Goal: Find contact information: Find contact information

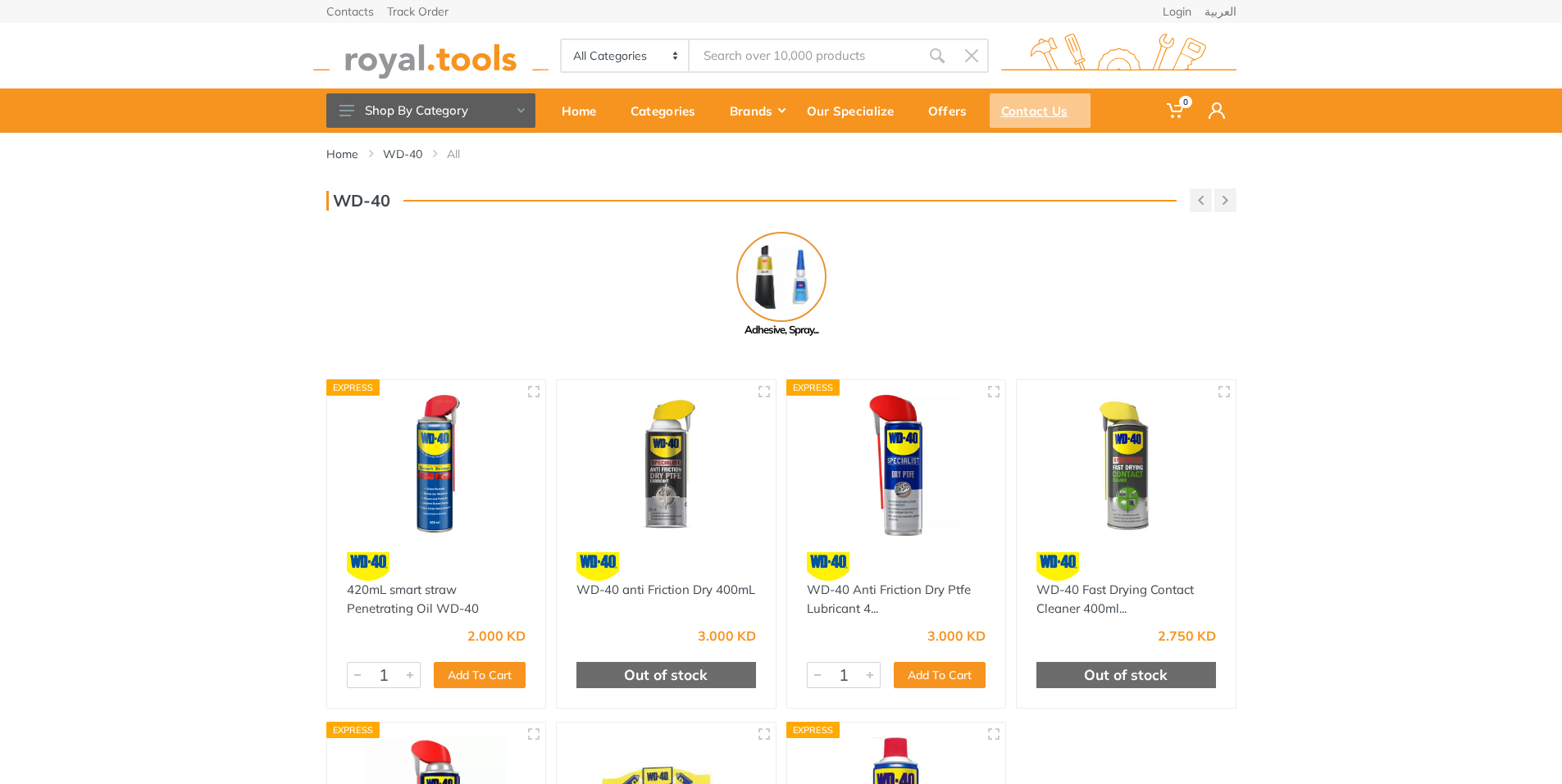
click at [1043, 114] on div "Contact Us" at bounding box center [1040, 111] width 101 height 34
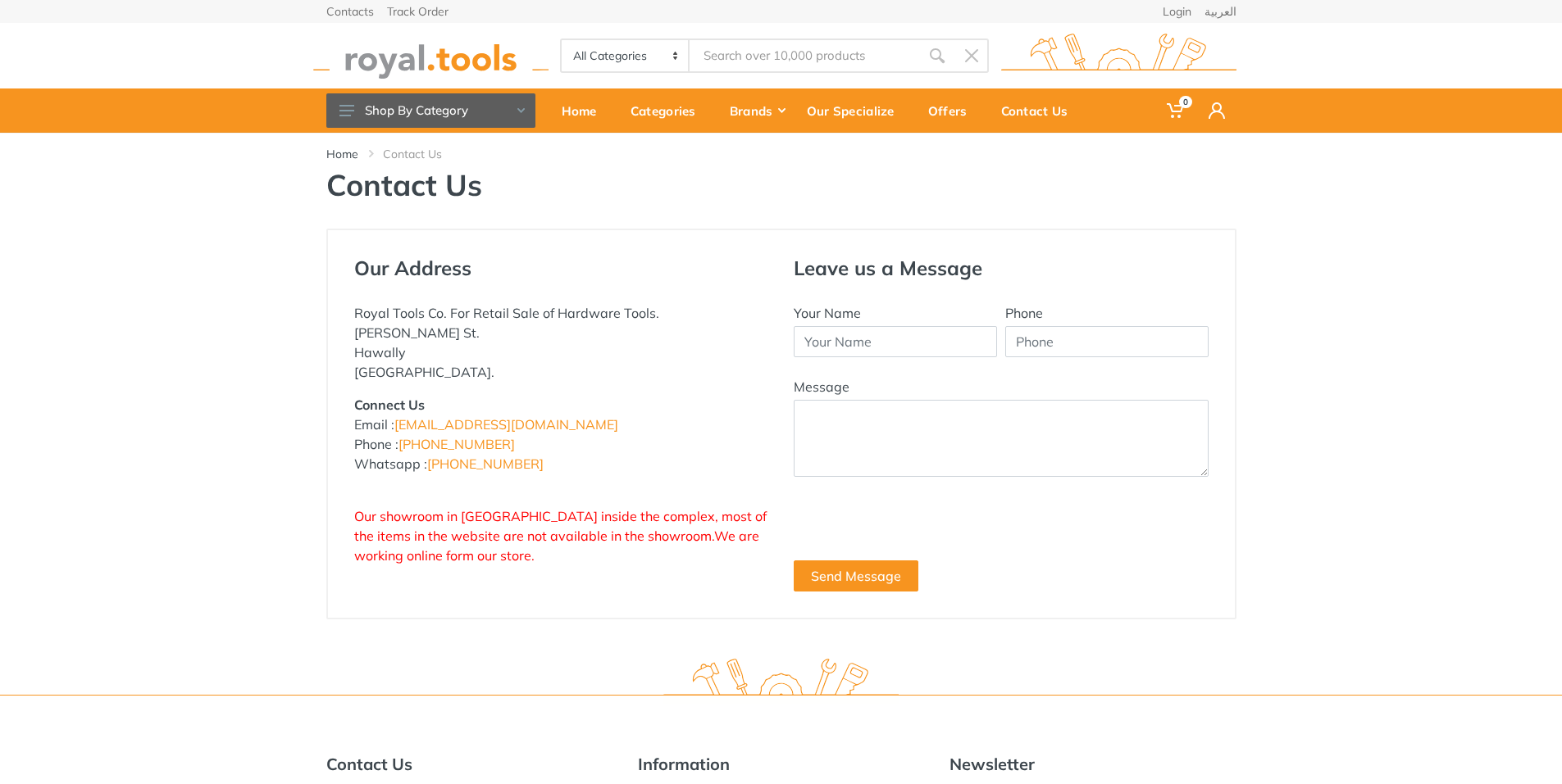
click at [502, 445] on p "Connect Us Email : info@royal.tools Phone : +965 22620757 Whatsapp : +965 96777…" at bounding box center [561, 434] width 415 height 79
click at [436, 447] on link "+965 22620757" at bounding box center [456, 444] width 116 height 16
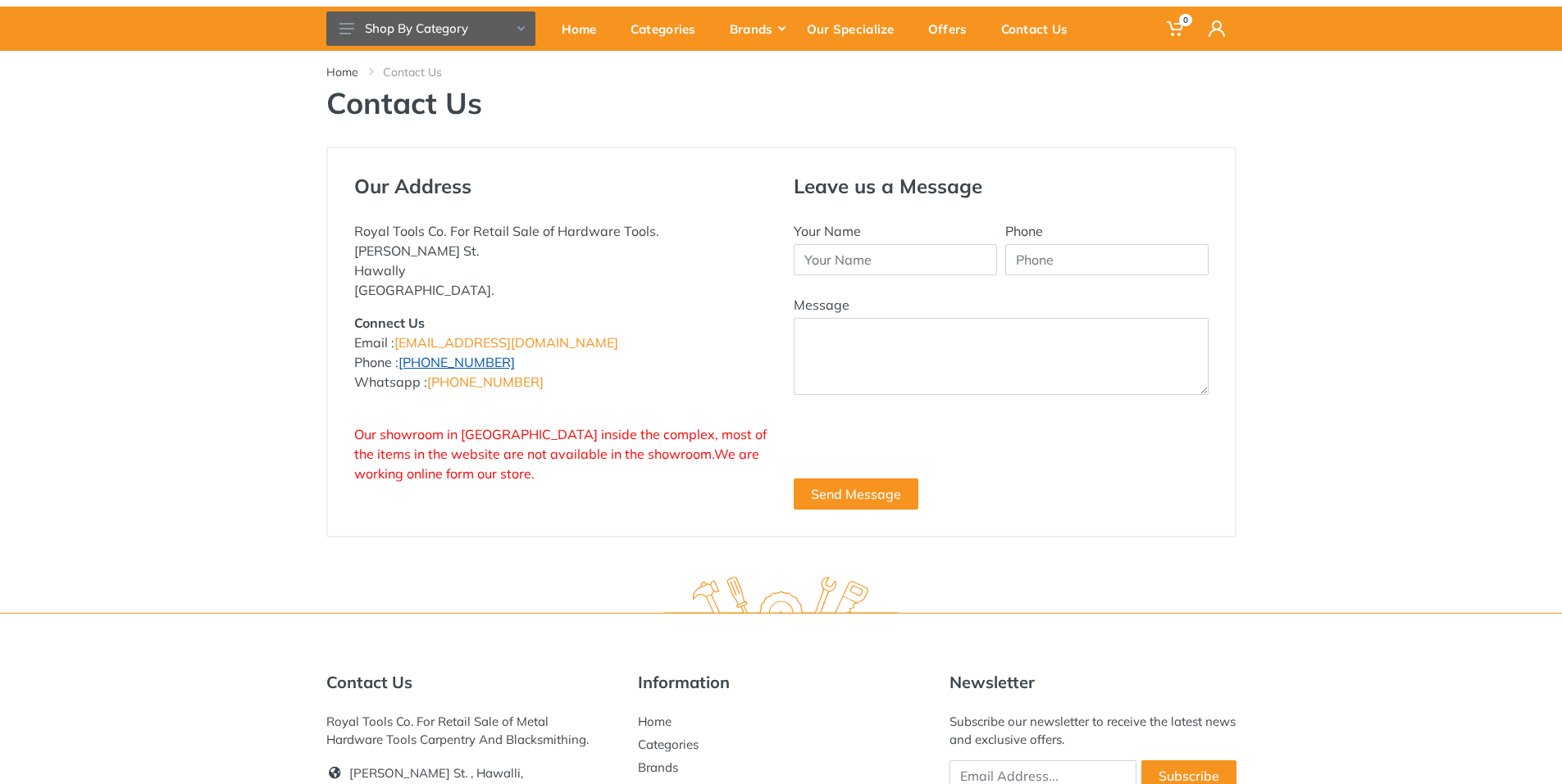
click at [403, 368] on link "+965 22620757" at bounding box center [456, 362] width 116 height 16
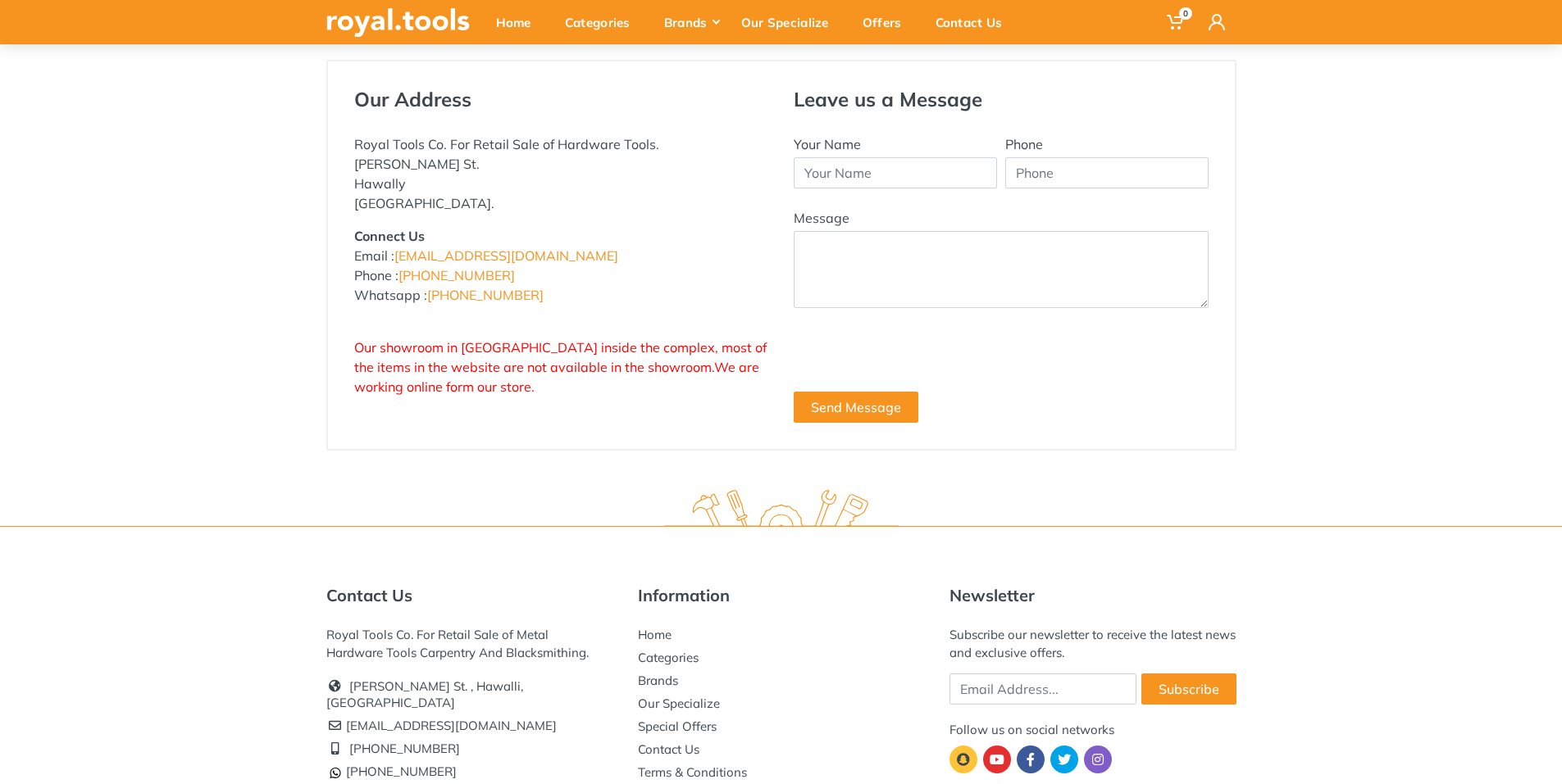
scroll to position [281, 0]
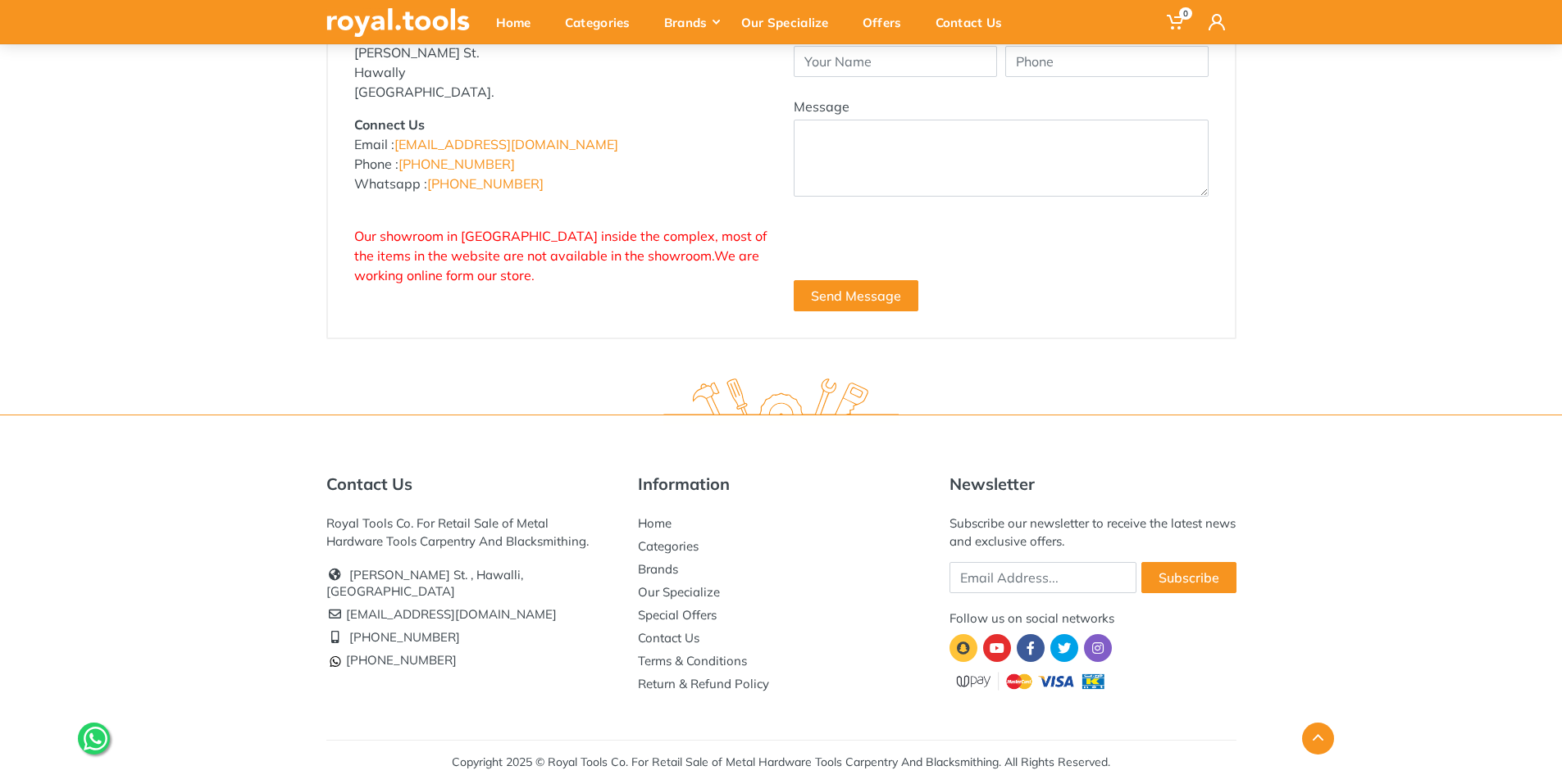
click at [529, 649] on li "[PHONE_NUMBER]" at bounding box center [469, 661] width 287 height 23
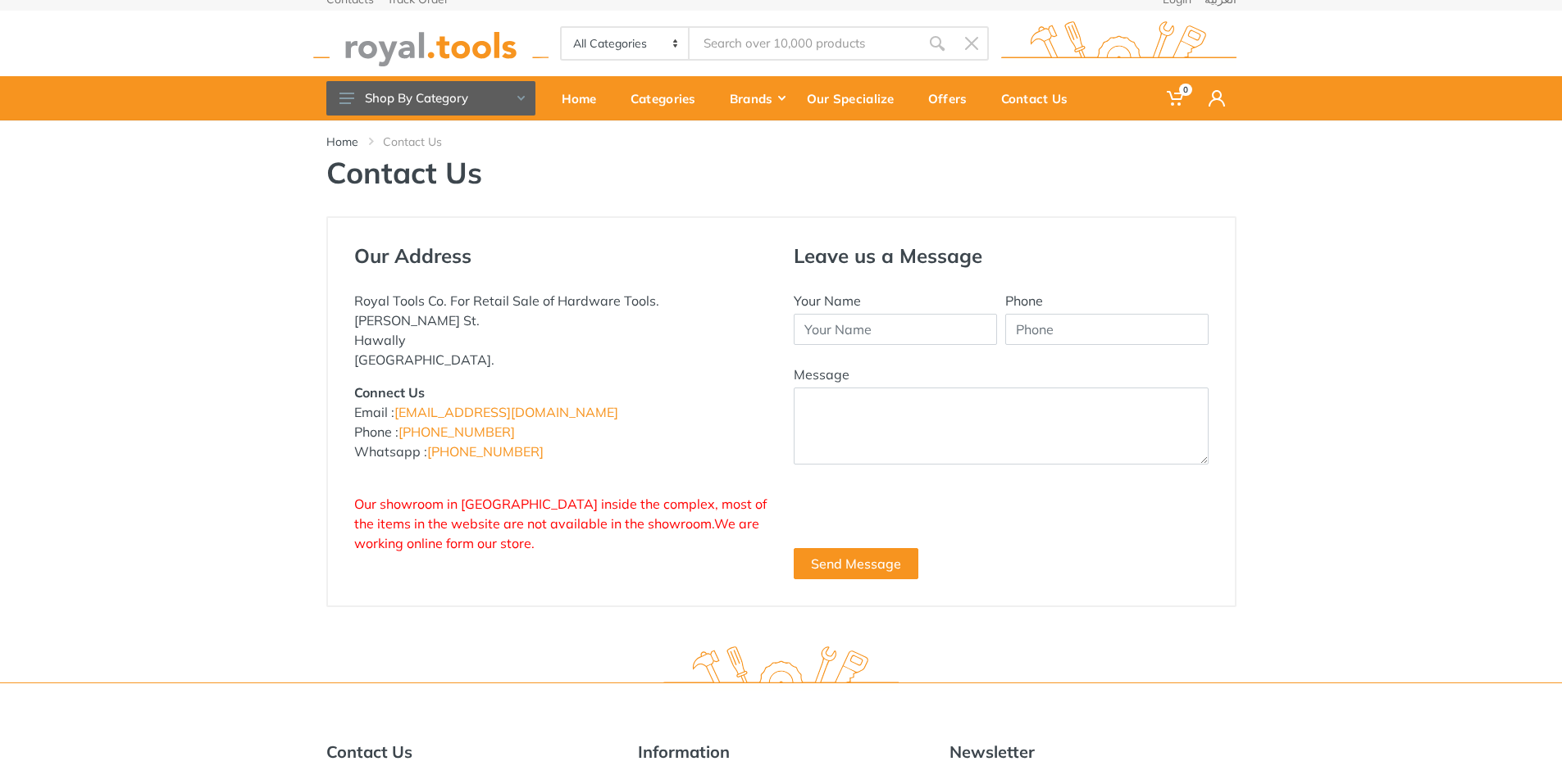
scroll to position [0, 0]
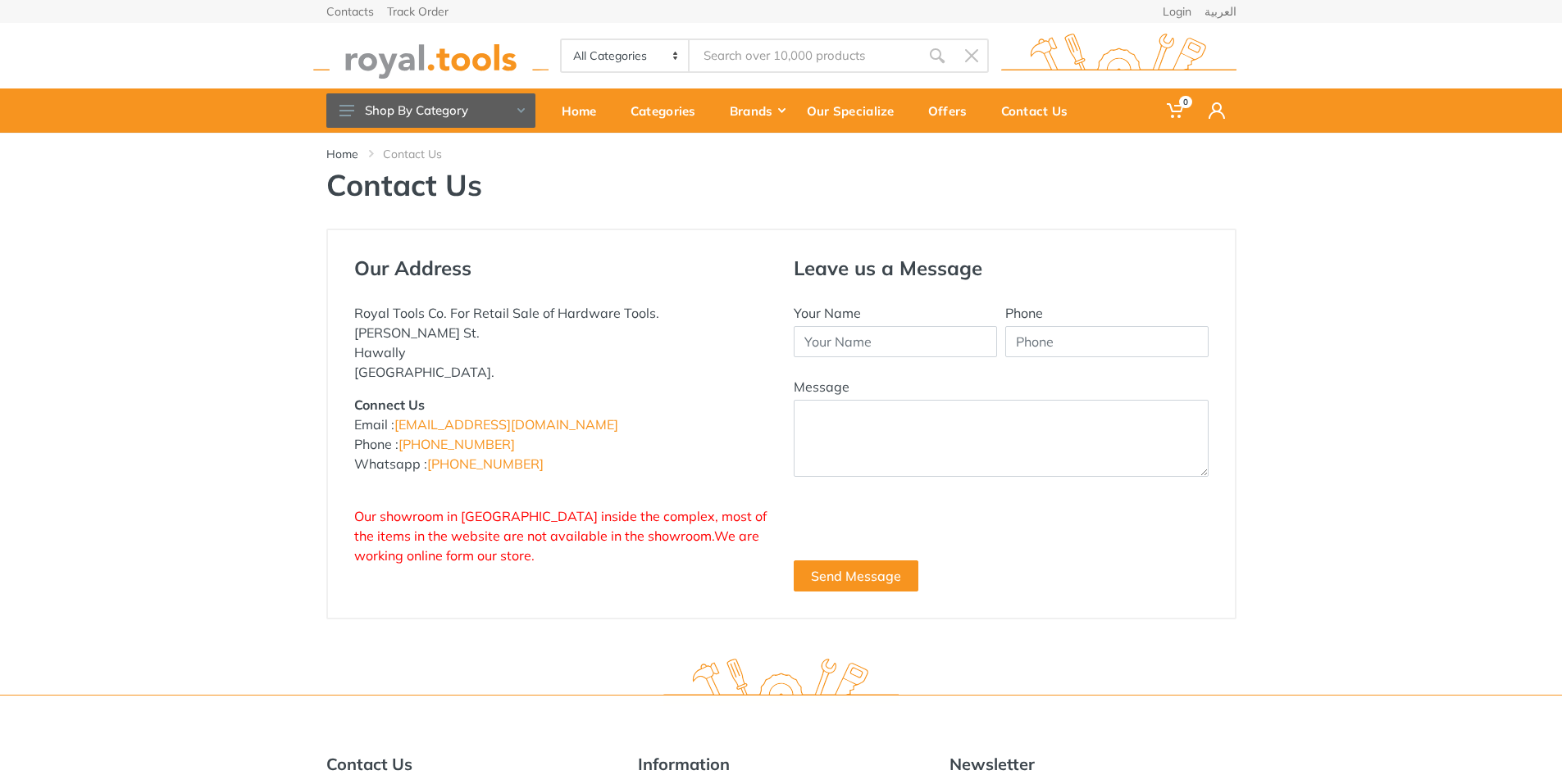
click at [667, 53] on select "All Categories Power tools Cordless Tools Hand Tools Power Tools Accessories Ga…" at bounding box center [625, 56] width 129 height 31
click at [561, 40] on select "All Categories Power tools Cordless Tools Hand Tools Power Tools Accessories Ga…" at bounding box center [625, 56] width 129 height 31
click at [674, 59] on select "All Categories Power tools Cordless Tools Hand Tools Power Tools Accessories Ga…" at bounding box center [625, 56] width 129 height 31
click at [561, 40] on select "All Categories Power tools Cordless Tools Hand Tools Power Tools Accessories Ga…" at bounding box center [625, 56] width 129 height 31
select select "0"
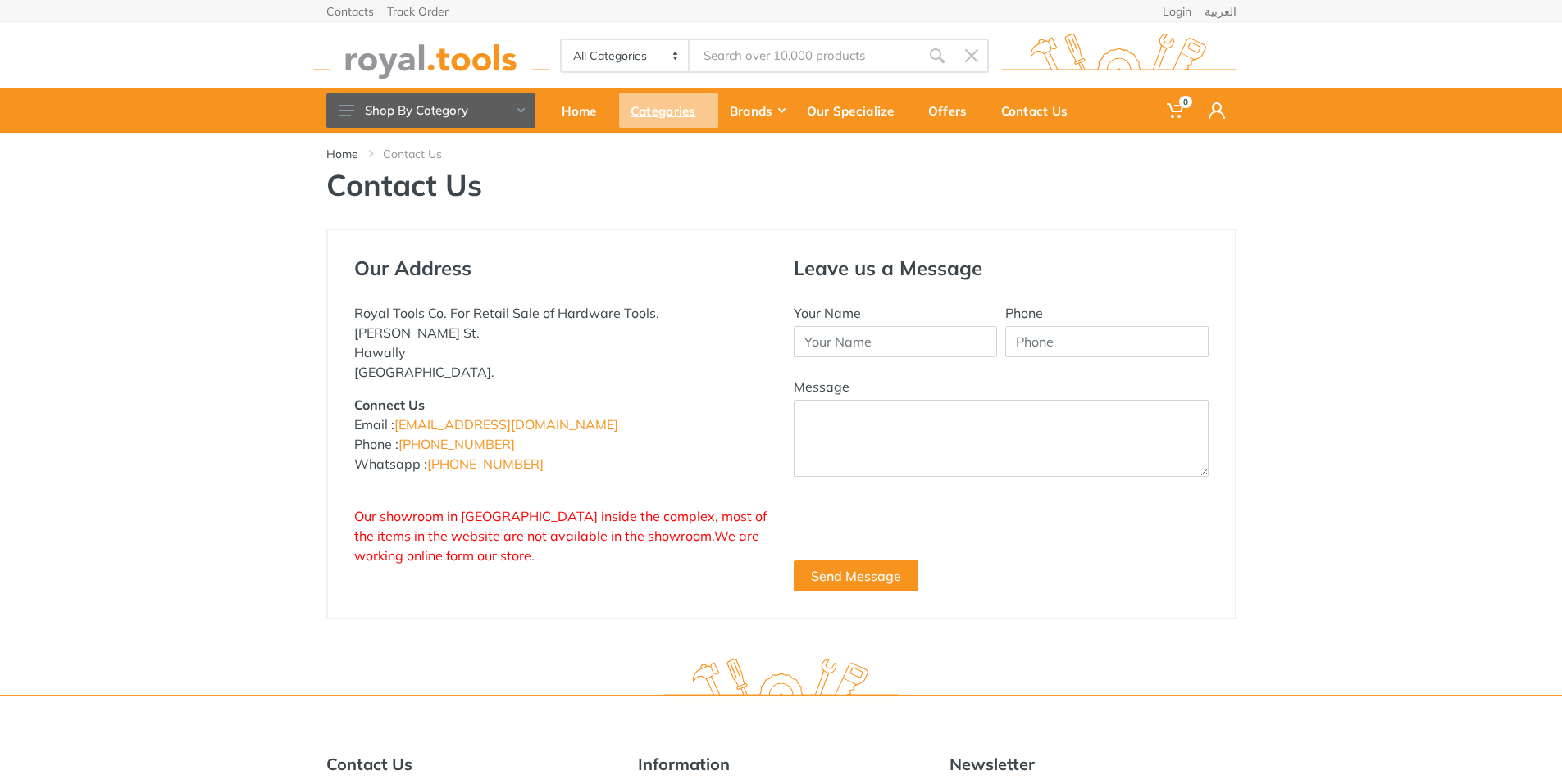
click at [561, 40] on select "All Categories Power tools Cordless Tools Hand Tools Power Tools Accessories Ga…" at bounding box center [625, 56] width 129 height 31
click at [577, 106] on div "Home" at bounding box center [585, 111] width 69 height 34
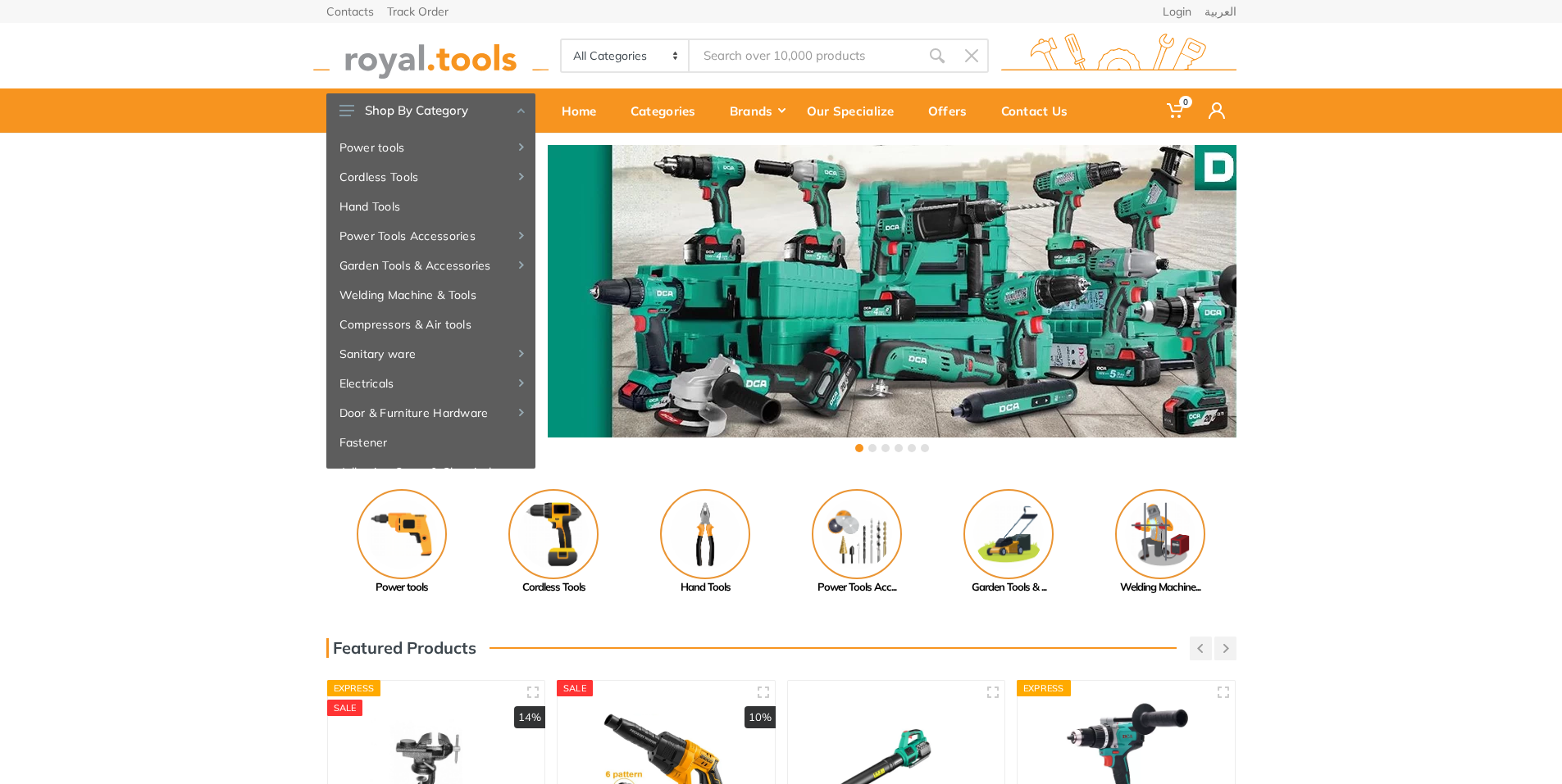
click at [44, 271] on div "‹ ›" at bounding box center [781, 301] width 1562 height 336
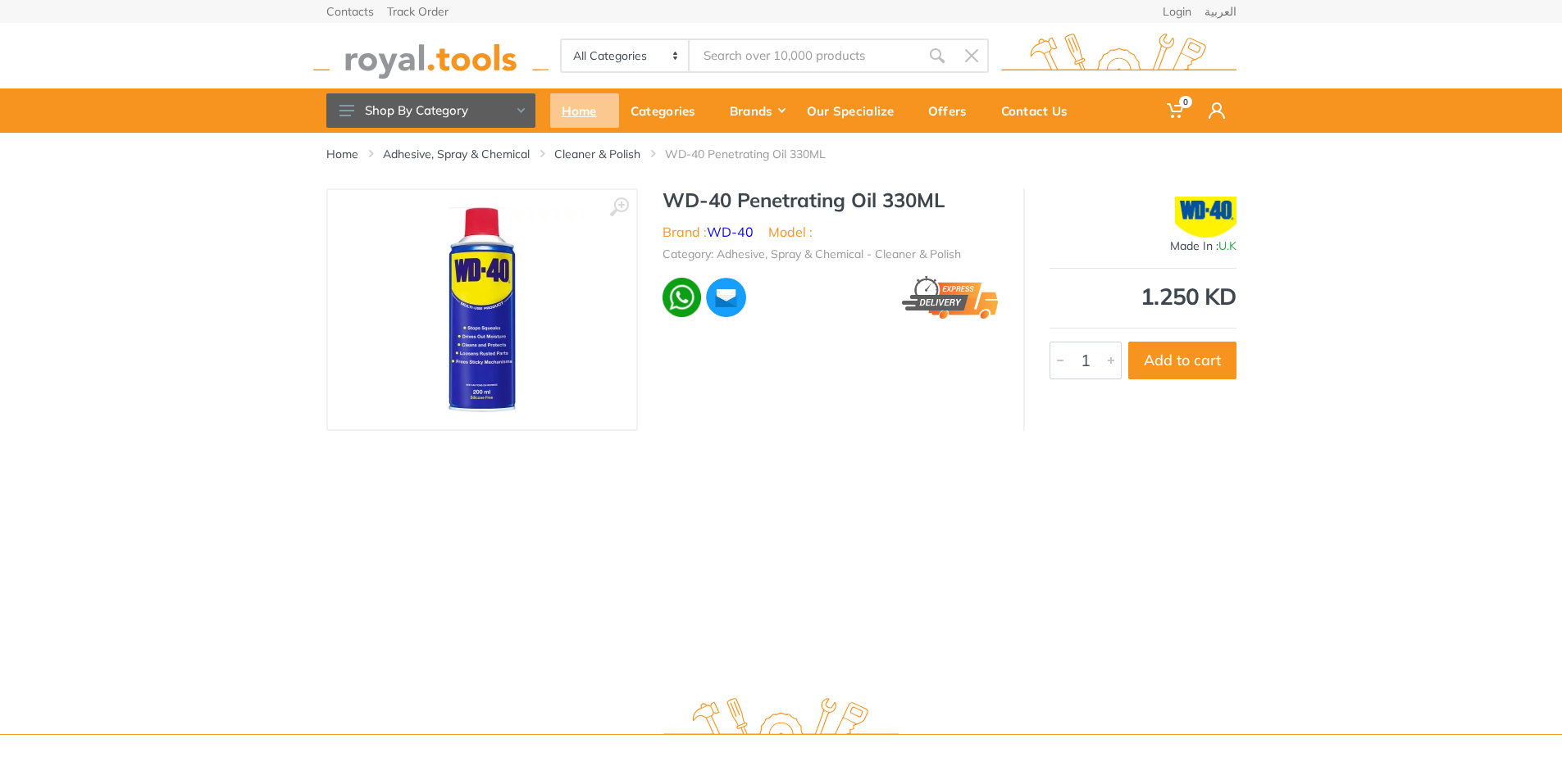
click at [572, 107] on div "Home" at bounding box center [585, 111] width 69 height 34
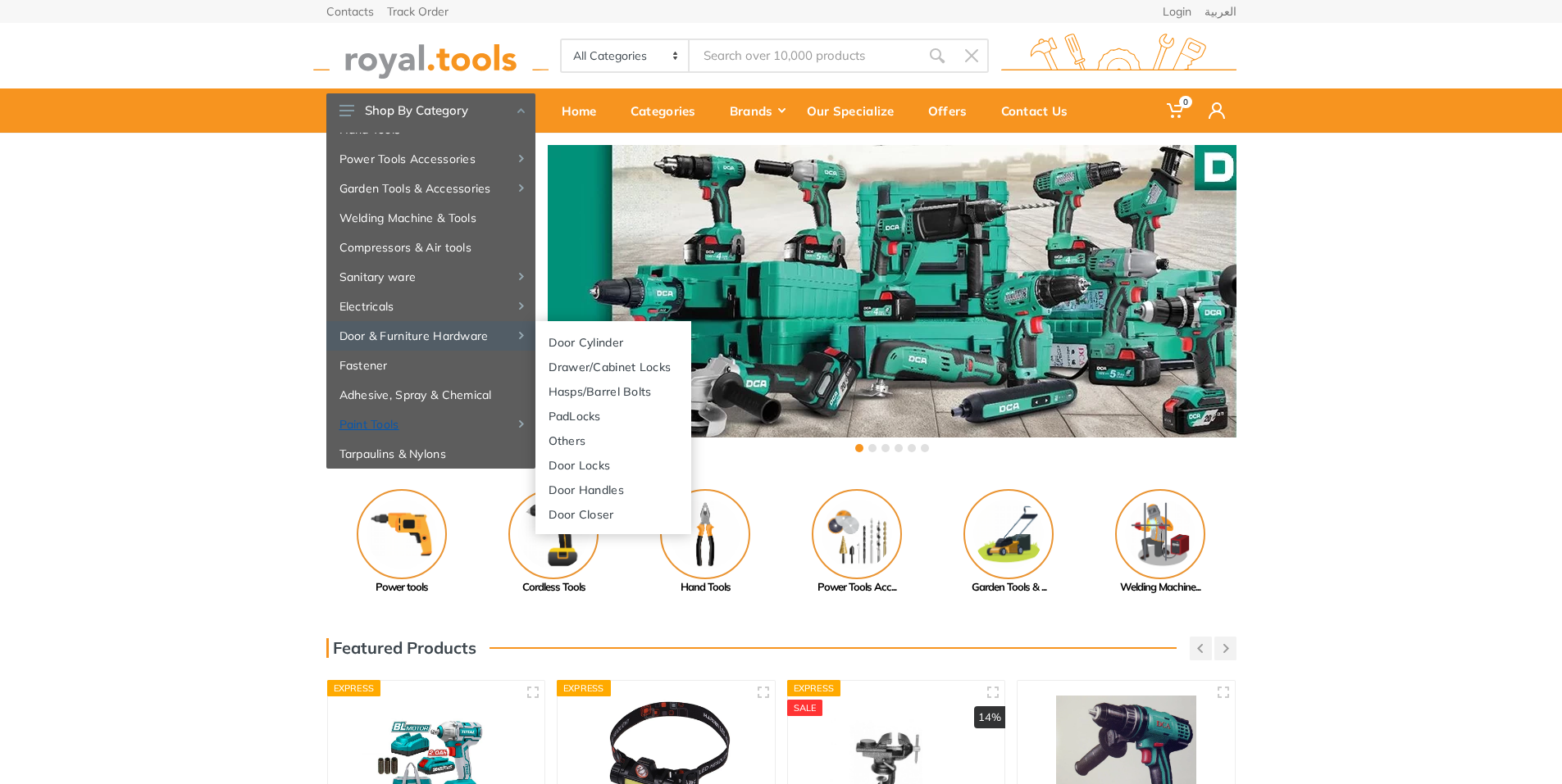
scroll to position [177, 0]
